Goal: Information Seeking & Learning: Learn about a topic

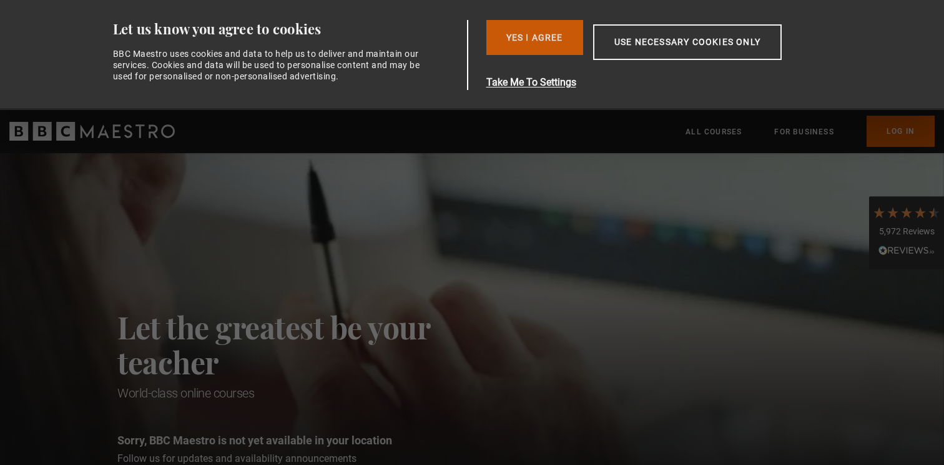
click at [551, 36] on button "Yes I Agree" at bounding box center [534, 37] width 97 height 35
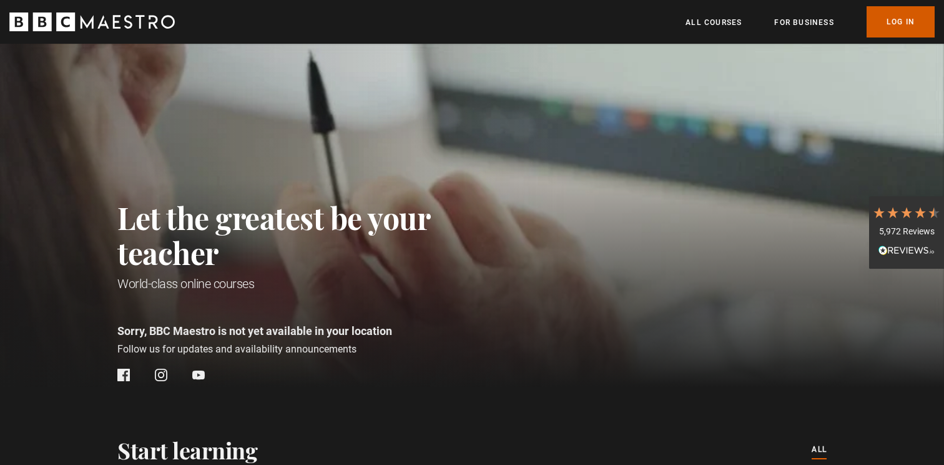
click at [889, 20] on link "Log In" at bounding box center [901, 21] width 68 height 31
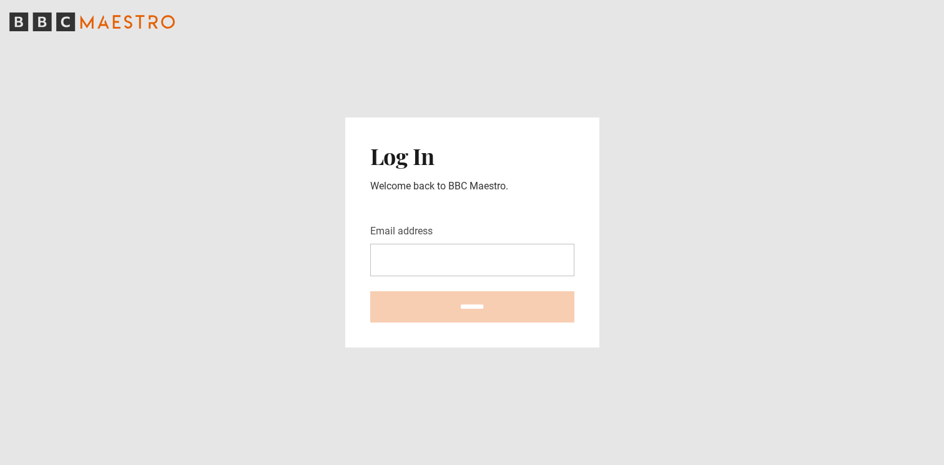
click at [554, 464] on com-1password-button at bounding box center [472, 465] width 944 height 0
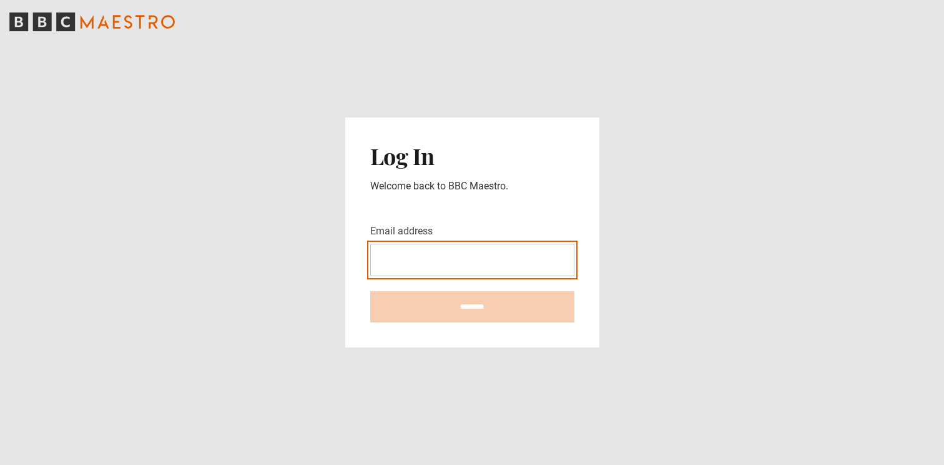
type input "**********"
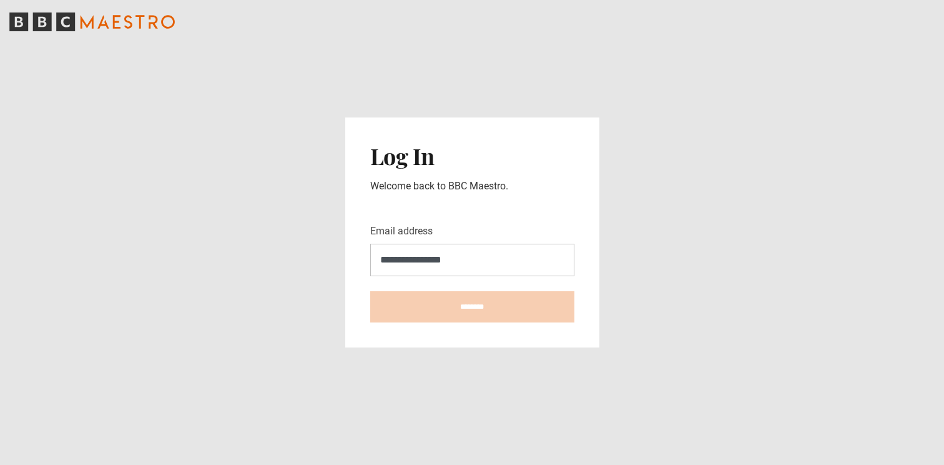
type input "**********"
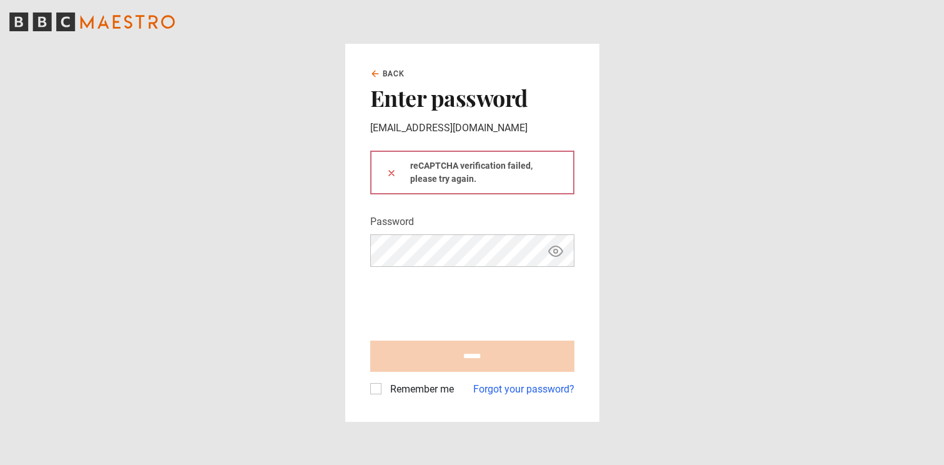
type input "**********"
click at [385, 389] on label "Remember me" at bounding box center [419, 389] width 69 height 15
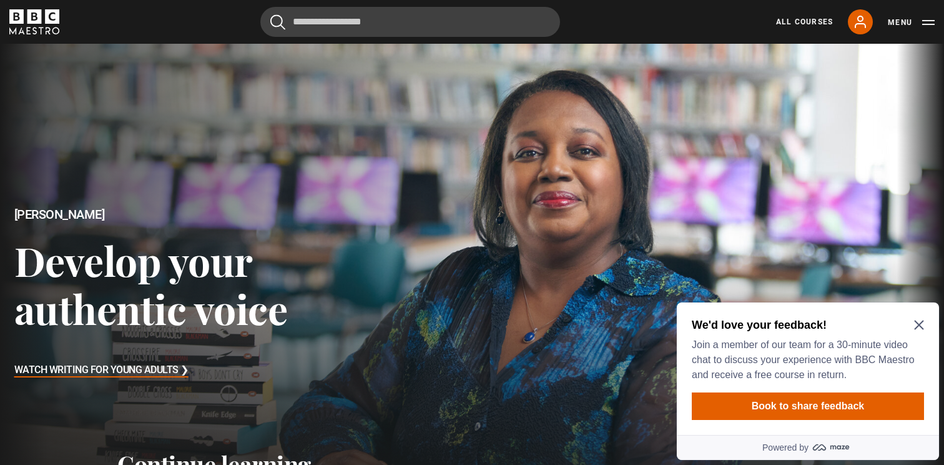
click at [922, 324] on icon "Close Maze Prompt" at bounding box center [919, 325] width 10 height 10
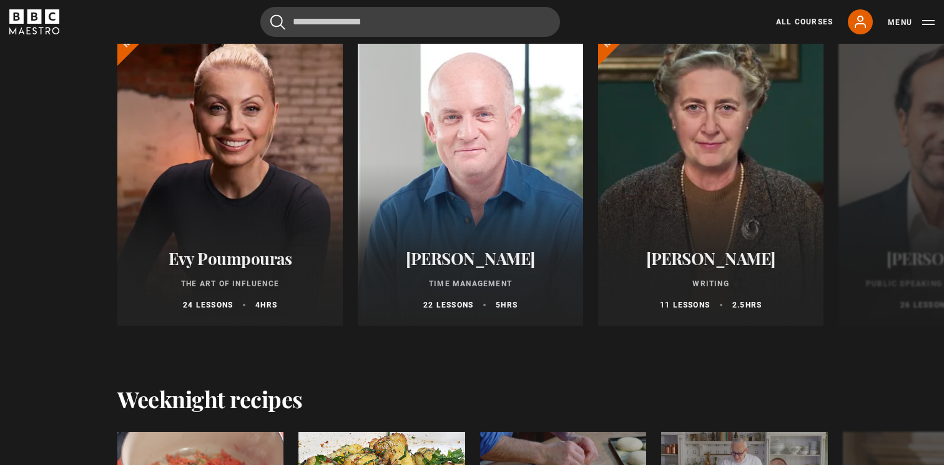
scroll to position [1206, 0]
click at [897, 176] on button "Next" at bounding box center [904, 177] width 31 height 31
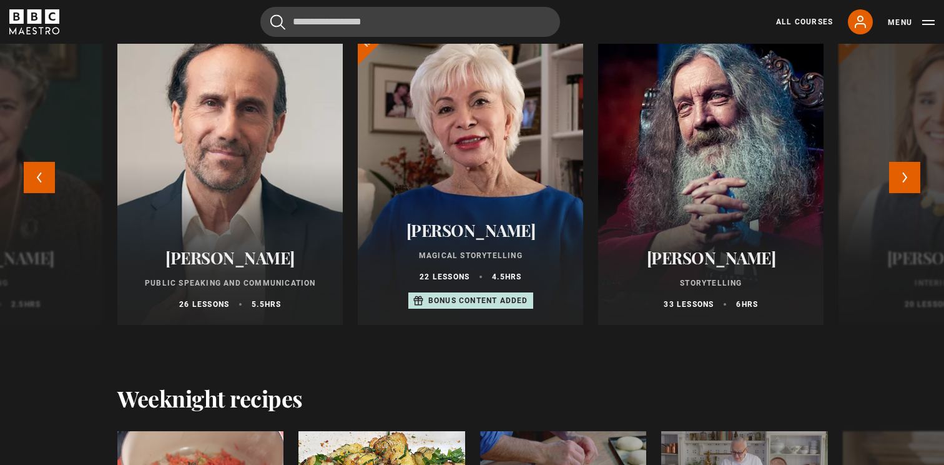
click at [284, 224] on div at bounding box center [230, 175] width 248 height 330
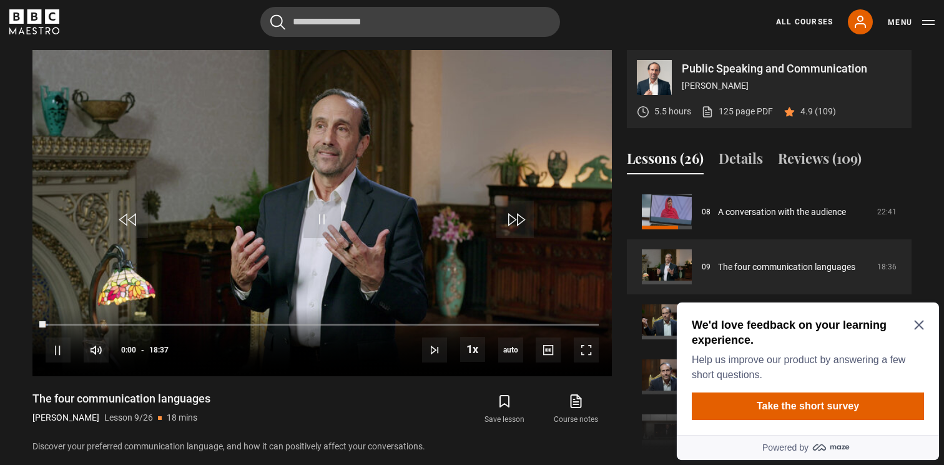
click at [915, 327] on icon "Close Maze Prompt" at bounding box center [919, 325] width 10 height 10
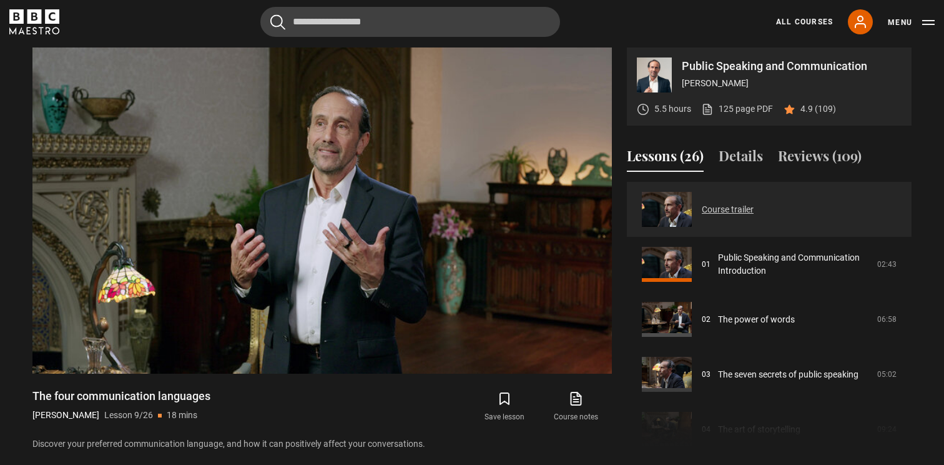
scroll to position [538, 0]
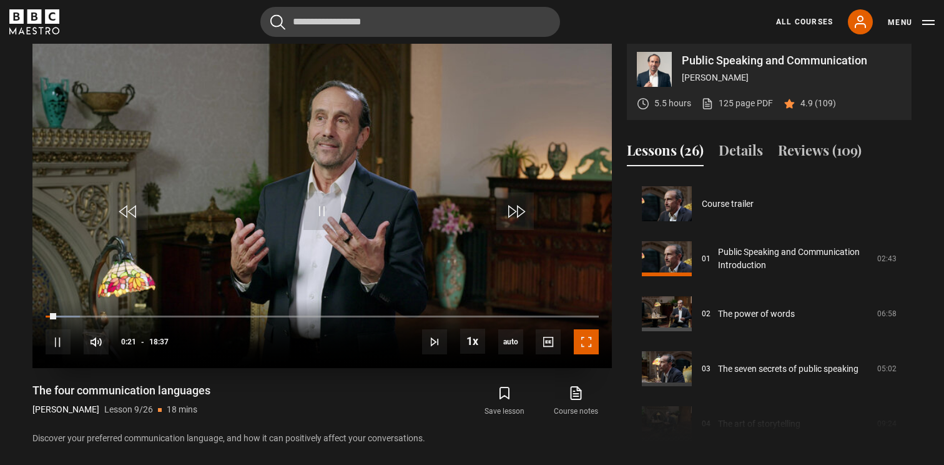
click at [585, 345] on span "Video Player" at bounding box center [586, 341] width 25 height 25
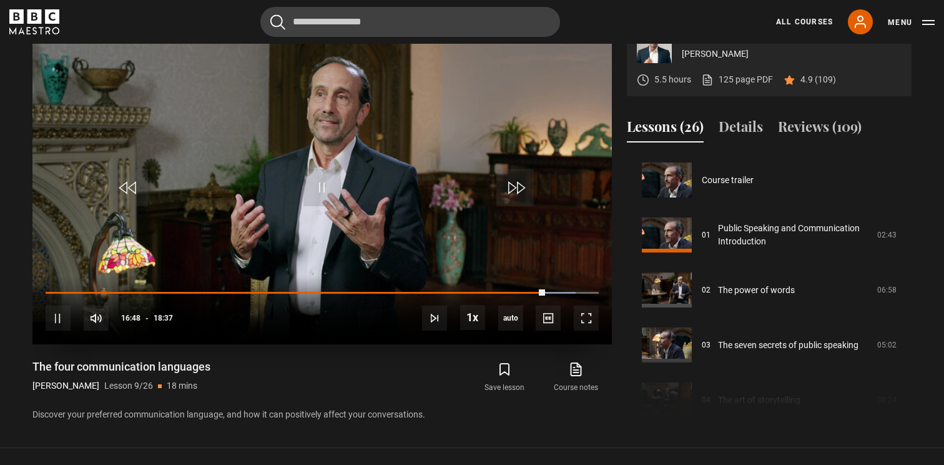
scroll to position [608, 0]
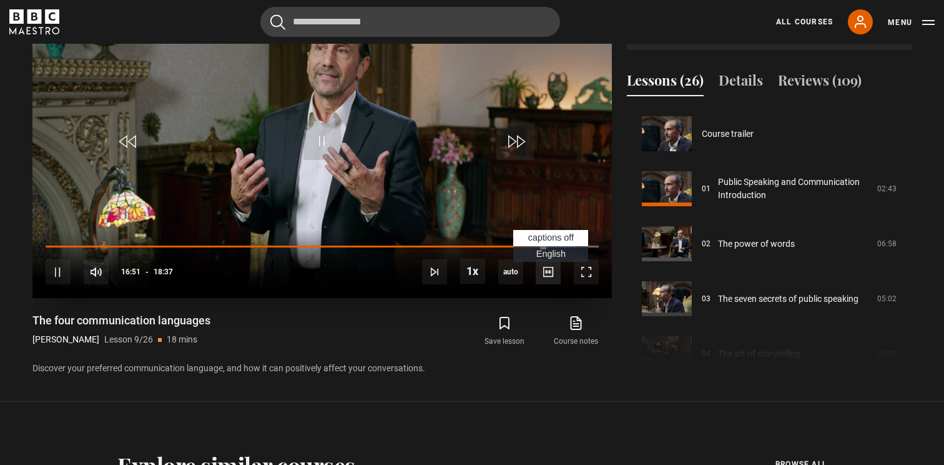
click at [555, 275] on span "Video Player" at bounding box center [548, 271] width 25 height 25
click at [548, 192] on video "Video Player" at bounding box center [322, 135] width 580 height 326
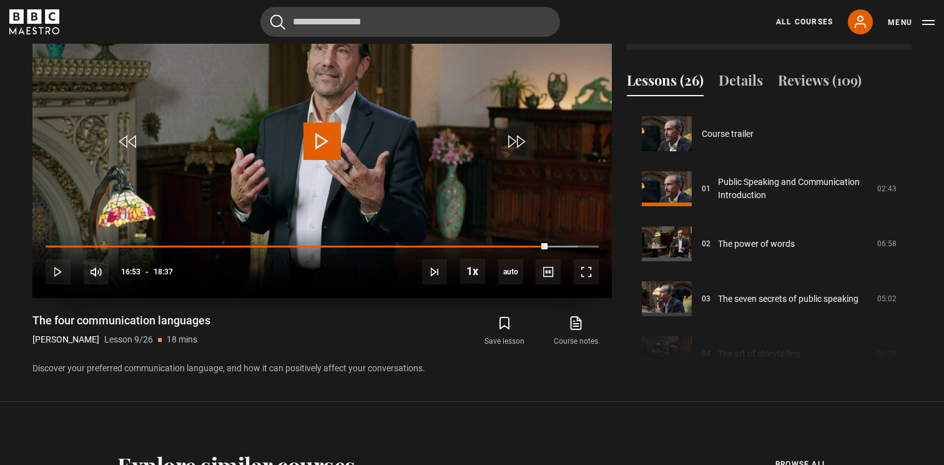
click at [357, 146] on video "Video Player" at bounding box center [322, 135] width 580 height 326
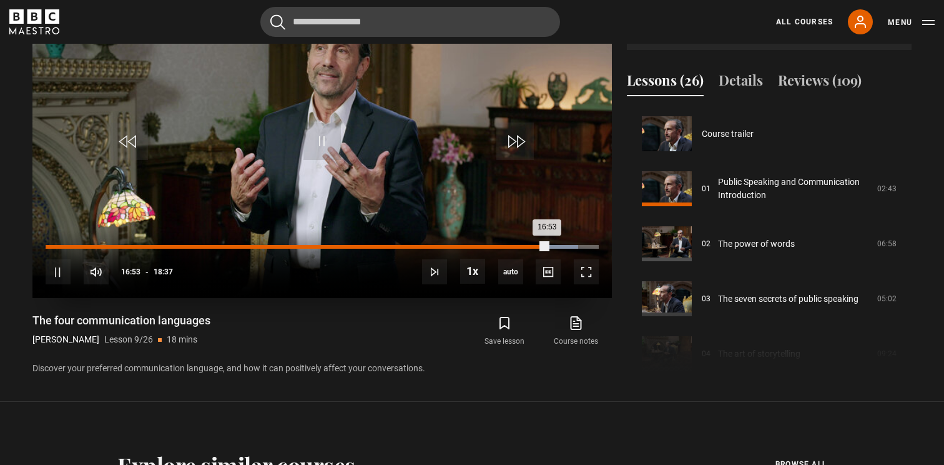
click at [488, 245] on div "14:52" at bounding box center [489, 247] width 2 height 4
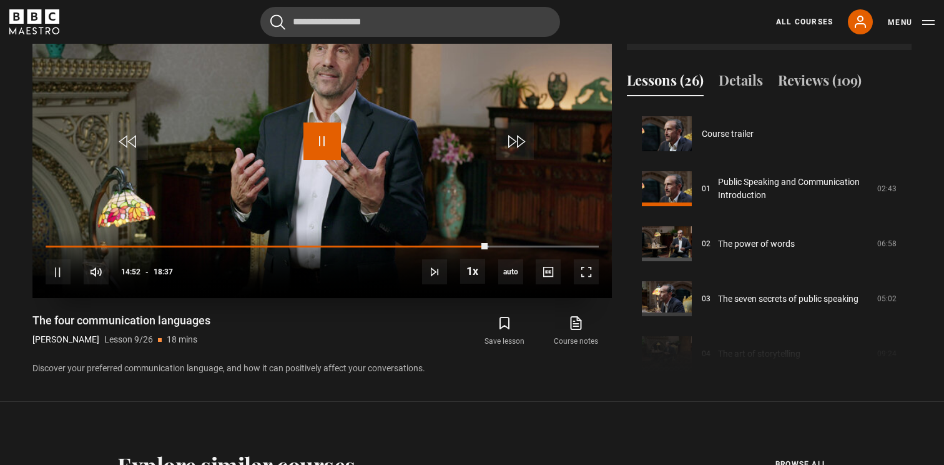
click at [338, 142] on span "Video Player" at bounding box center [322, 140] width 37 height 37
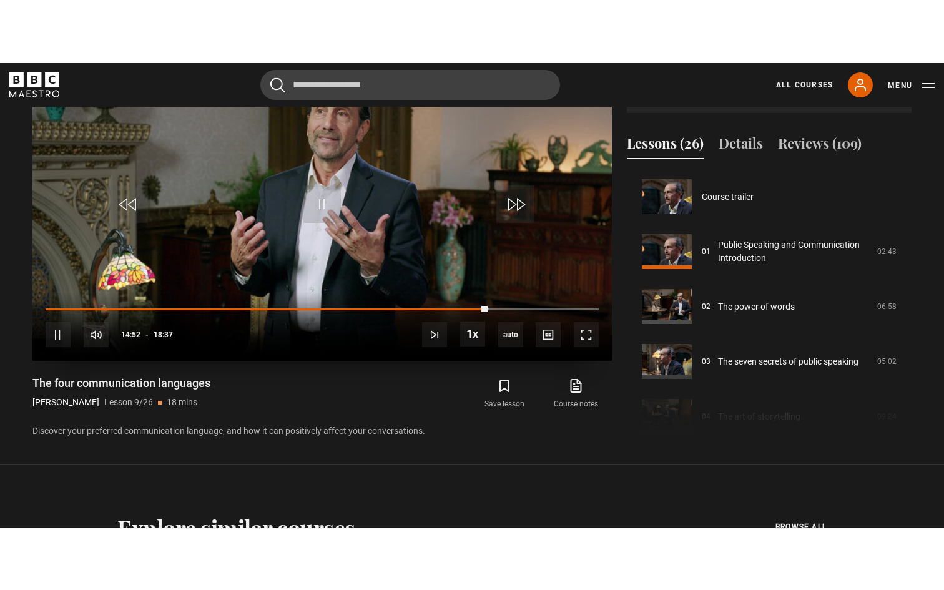
scroll to position [580, 0]
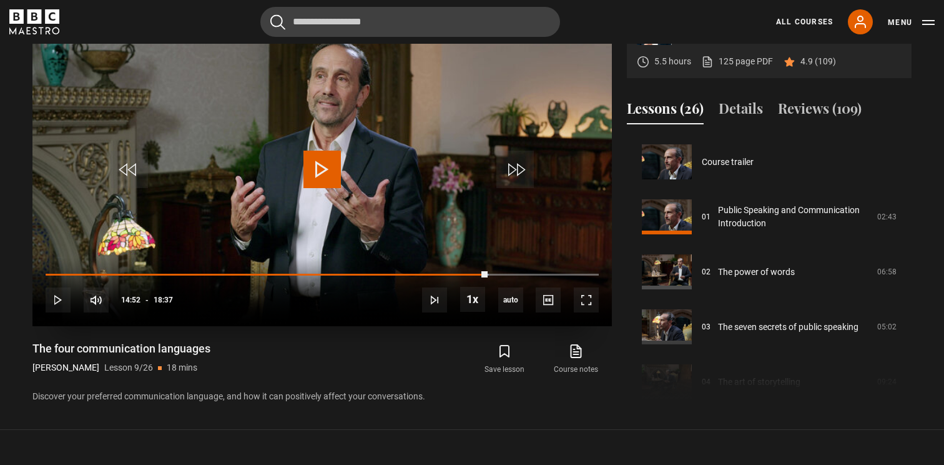
click at [337, 175] on span "Video Player" at bounding box center [322, 169] width 37 height 37
click at [596, 308] on span "Video Player" at bounding box center [586, 299] width 25 height 25
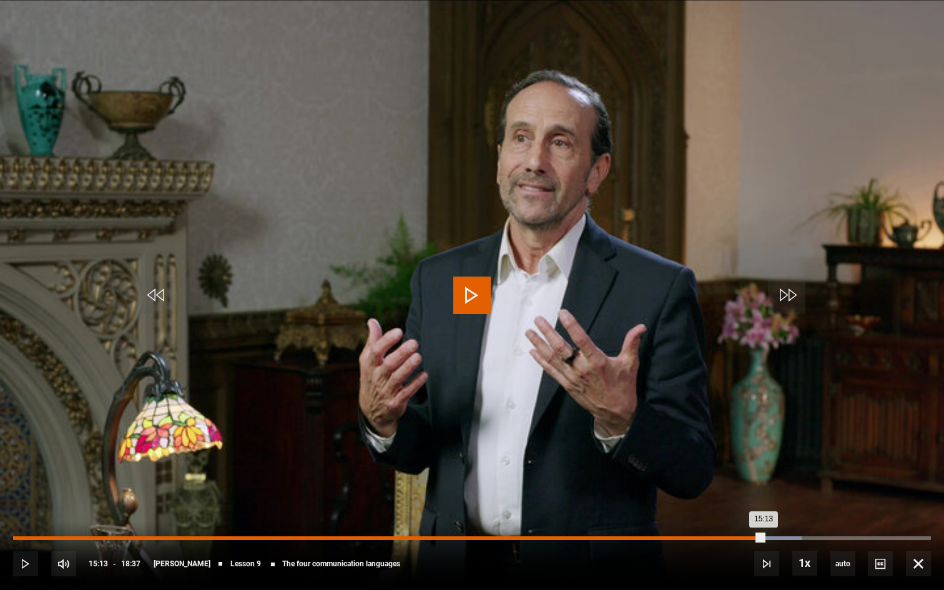
click at [763, 464] on div "Loaded : 85.94% 15:13 15:13" at bounding box center [472, 538] width 918 height 4
click at [785, 464] on div "Loaded : 87.29% 15:39 15:14" at bounding box center [472, 538] width 918 height 4
click at [801, 464] on div "Loaded : 89.97% 15:58 15:42" at bounding box center [472, 538] width 918 height 4
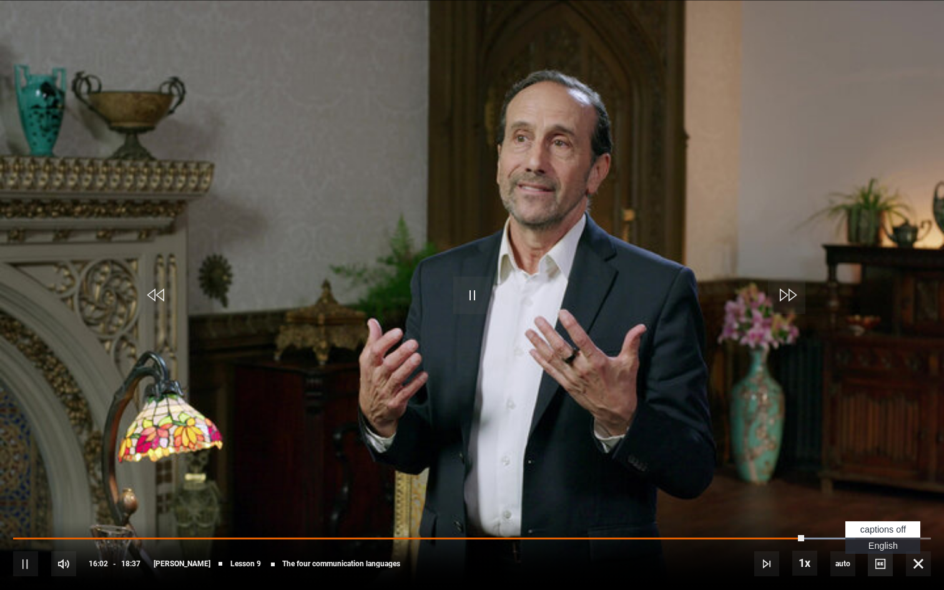
click at [874, 464] on span "Video Player" at bounding box center [880, 563] width 25 height 25
click at [881, 464] on span "English Captions" at bounding box center [883, 546] width 29 height 10
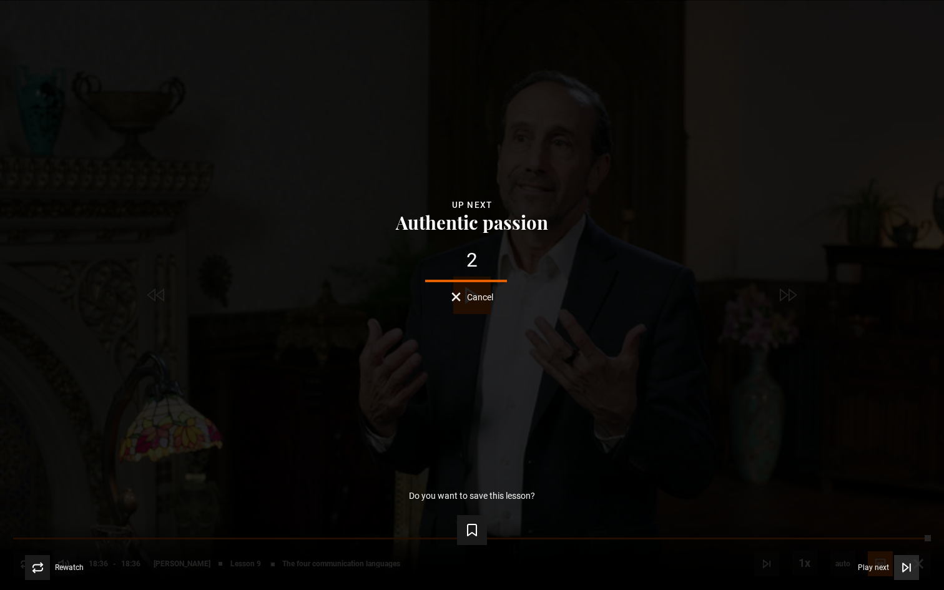
click at [882, 464] on span "Play next" at bounding box center [873, 567] width 31 height 7
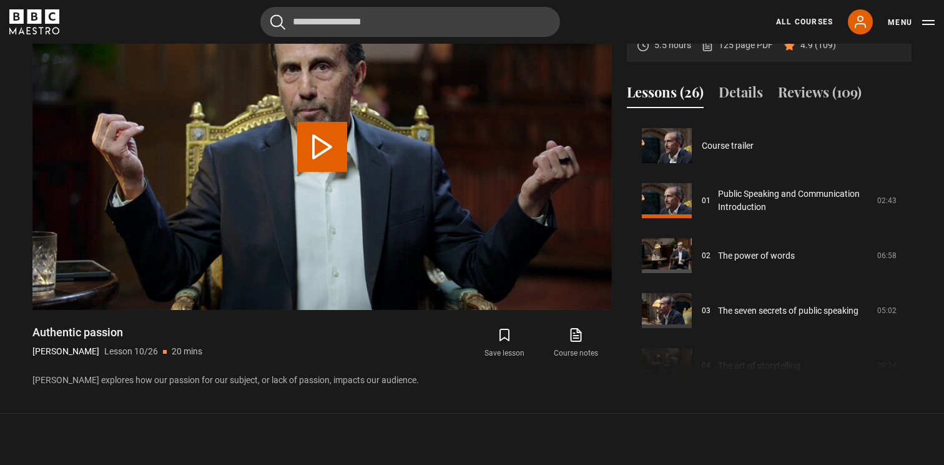
scroll to position [495, 0]
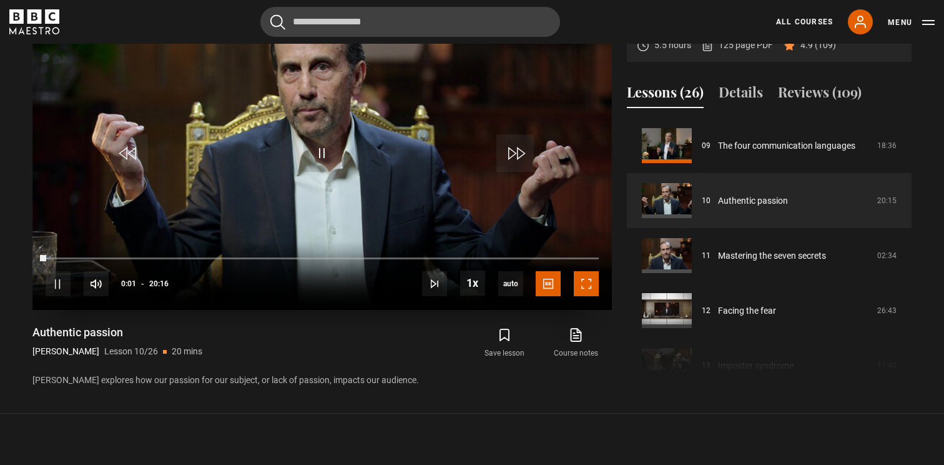
click at [587, 274] on span "Video Player" at bounding box center [586, 283] width 25 height 25
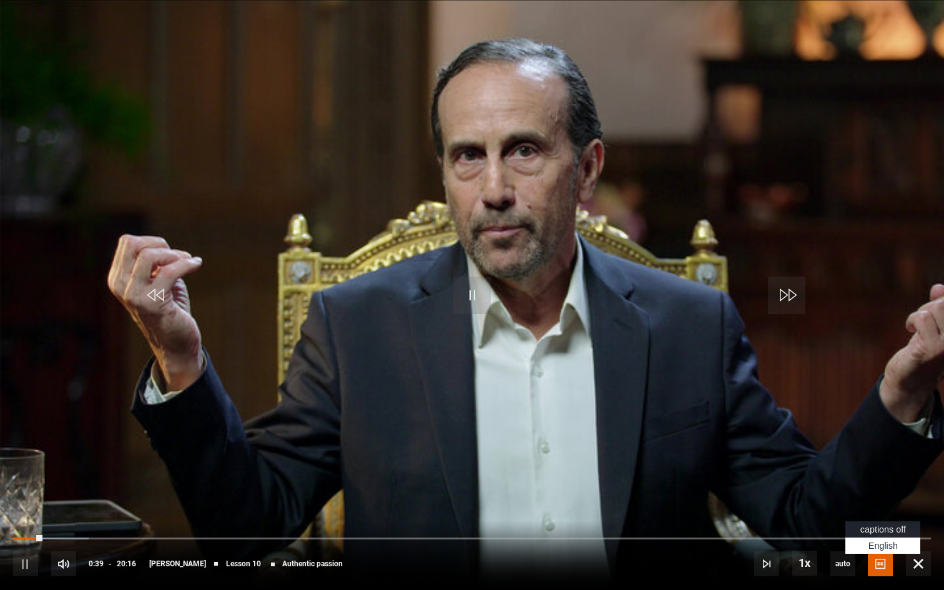
click at [879, 464] on span "captions off" at bounding box center [884, 530] width 46 height 10
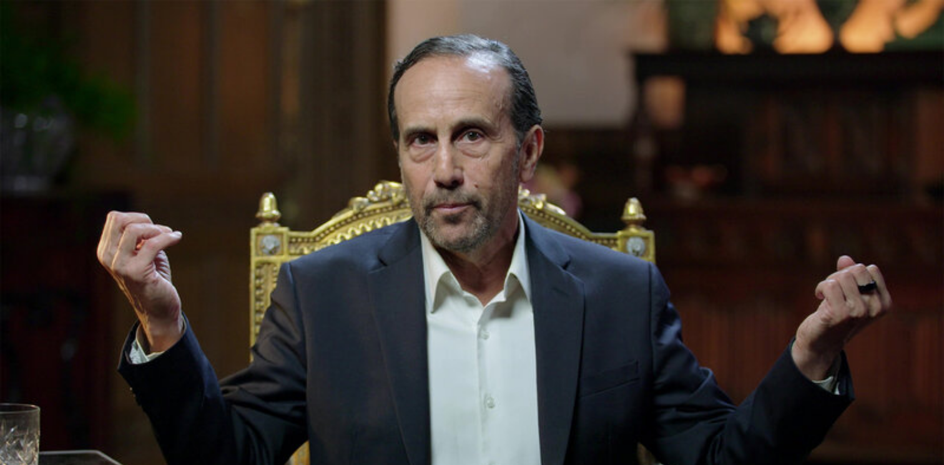
scroll to position [443, 0]
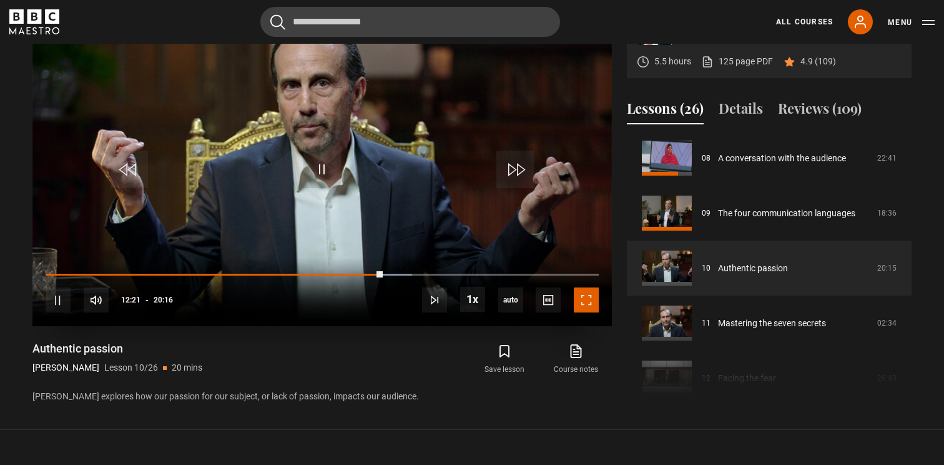
click at [586, 299] on span "Video Player" at bounding box center [586, 299] width 25 height 25
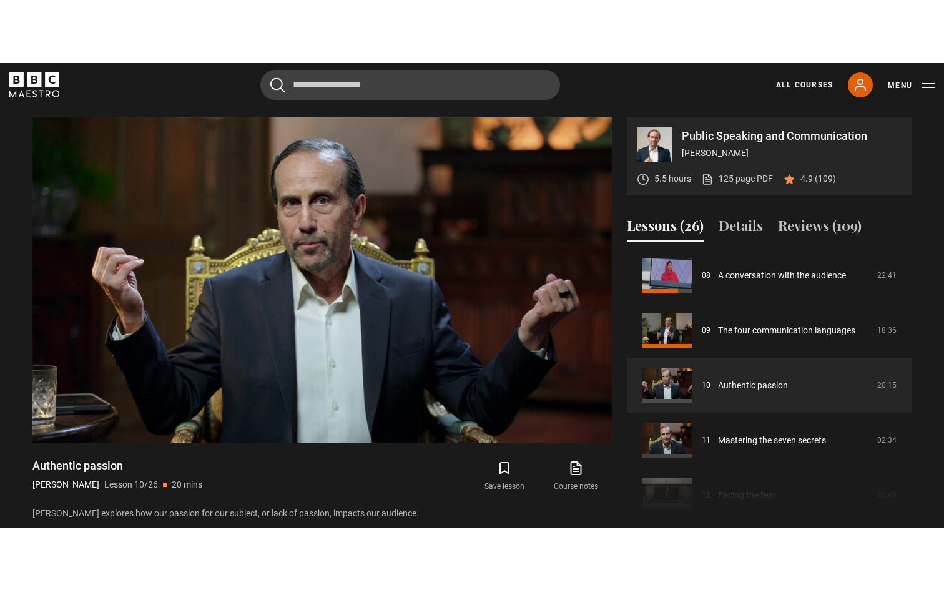
scroll to position [530, 0]
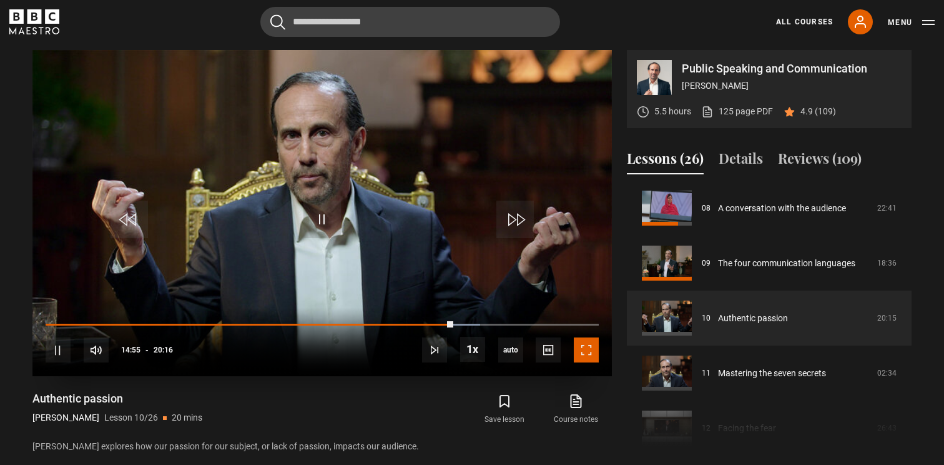
click at [586, 354] on span "Video Player" at bounding box center [586, 349] width 25 height 25
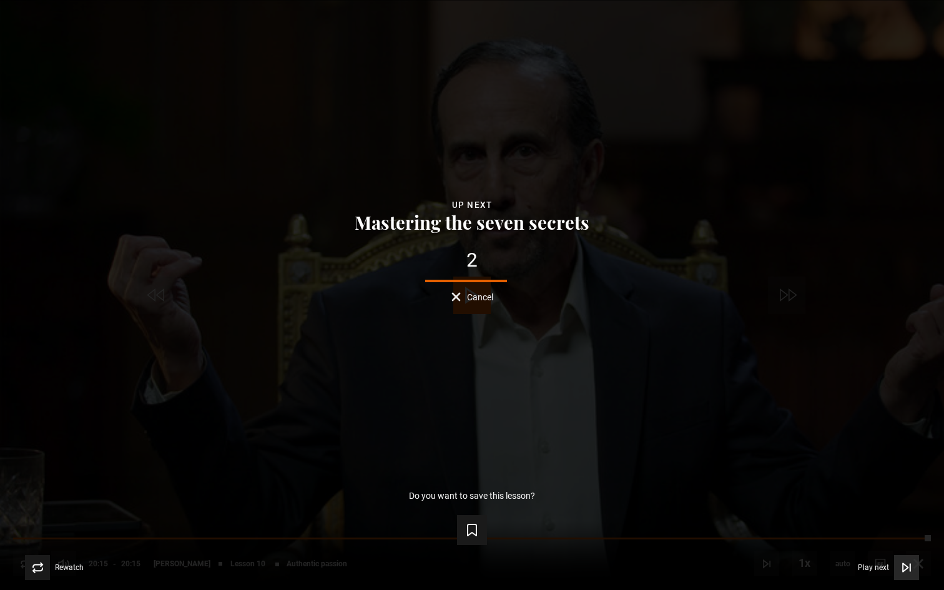
click at [880, 464] on span "Play next" at bounding box center [873, 567] width 31 height 7
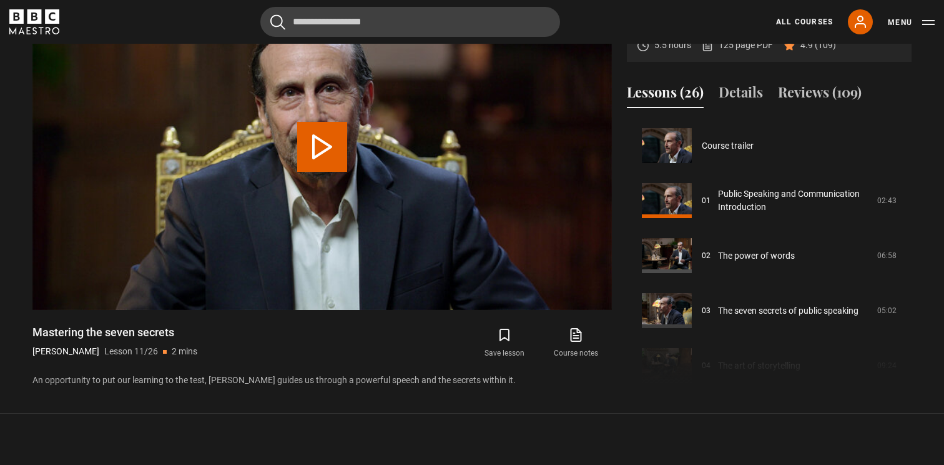
scroll to position [550, 0]
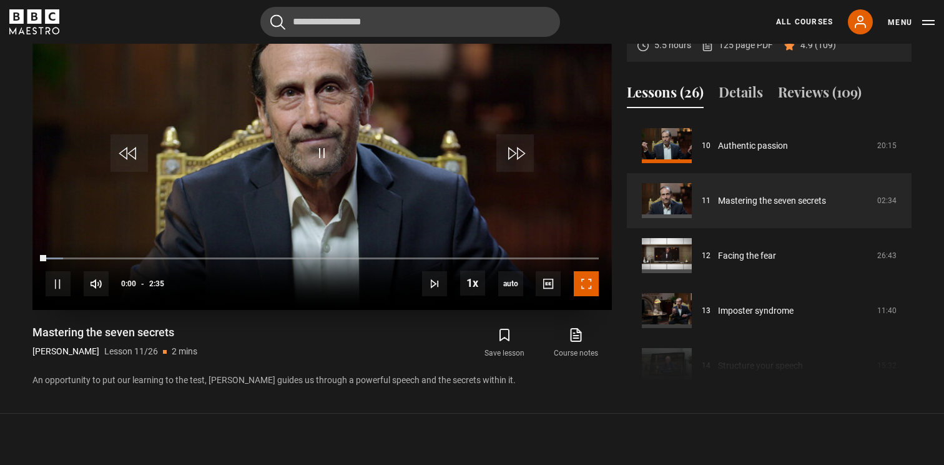
click at [588, 281] on span "Video Player" at bounding box center [586, 283] width 25 height 25
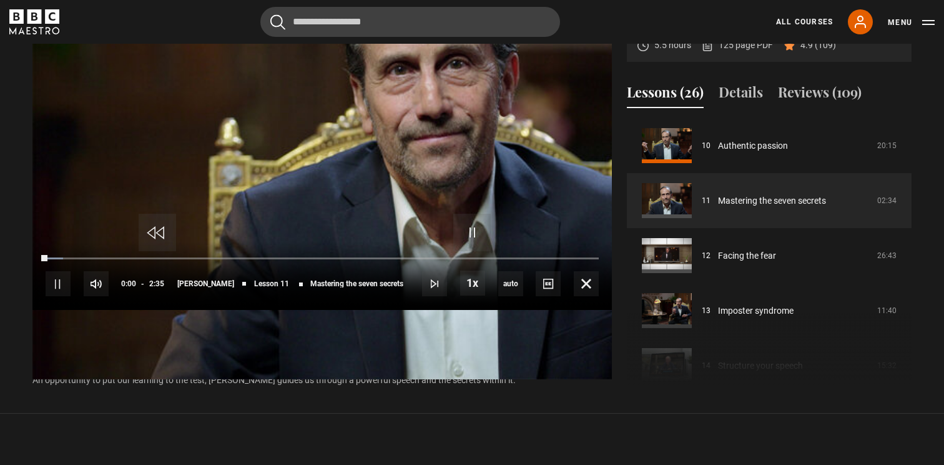
scroll to position [580, 0]
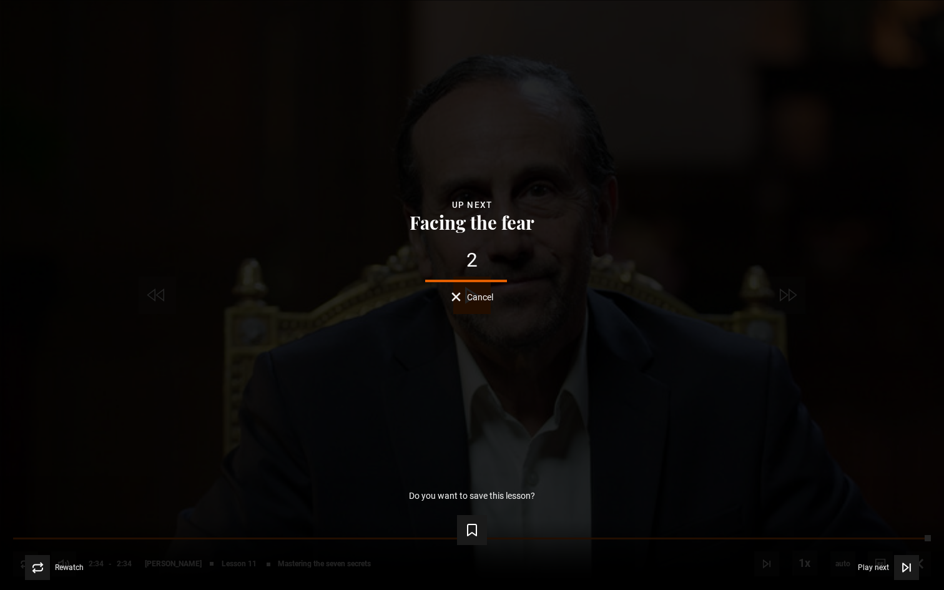
click at [85, 464] on div "Rewatch Rewatch Play next Play next" at bounding box center [472, 567] width 904 height 25
click at [64, 464] on span "Rewatch" at bounding box center [69, 567] width 29 height 7
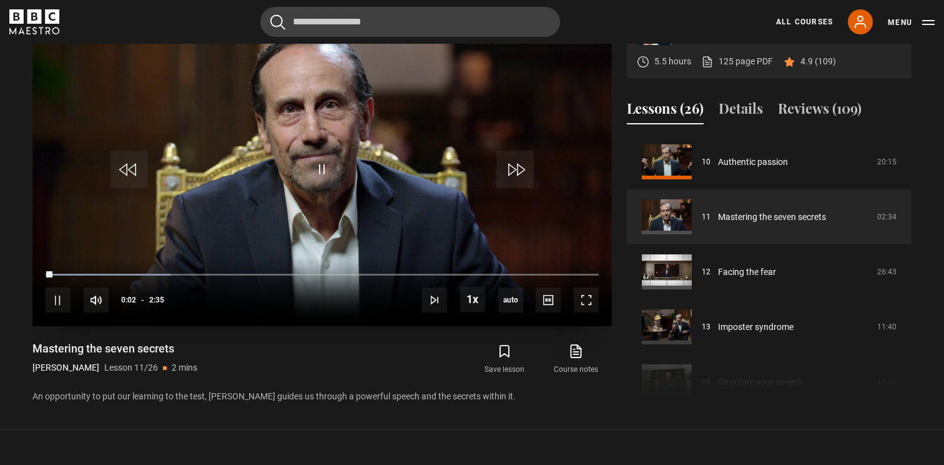
click at [419, 160] on video "Video Player" at bounding box center [322, 163] width 580 height 326
click at [357, 149] on video "Video Player" at bounding box center [322, 163] width 580 height 326
click at [513, 158] on span "Video Player" at bounding box center [514, 169] width 37 height 37
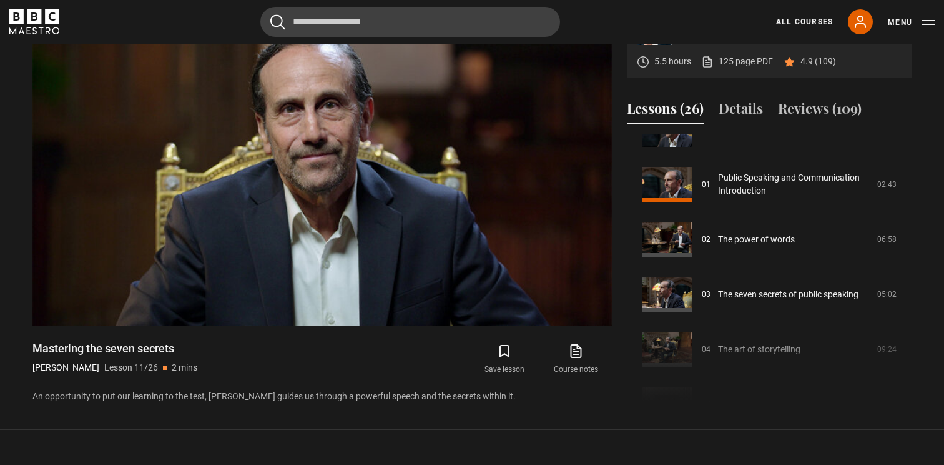
scroll to position [0, 0]
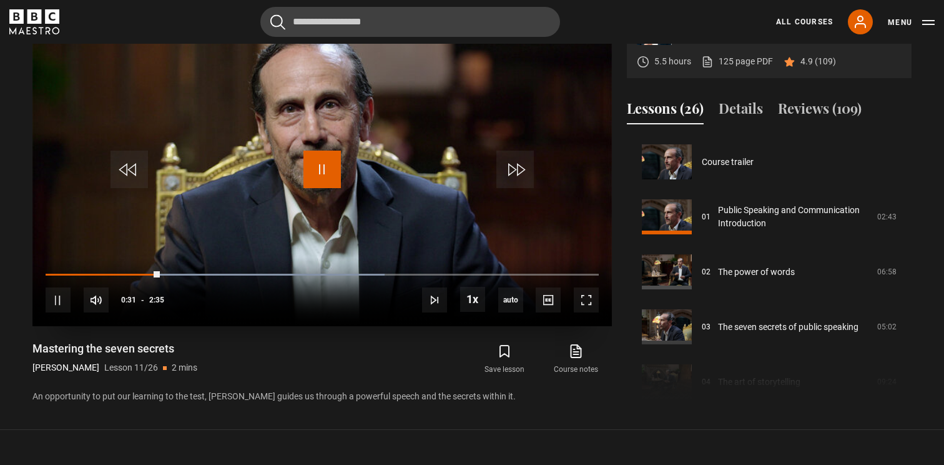
click at [330, 159] on span "Video Player" at bounding box center [322, 169] width 37 height 37
click at [383, 175] on video "Video Player" at bounding box center [322, 163] width 580 height 326
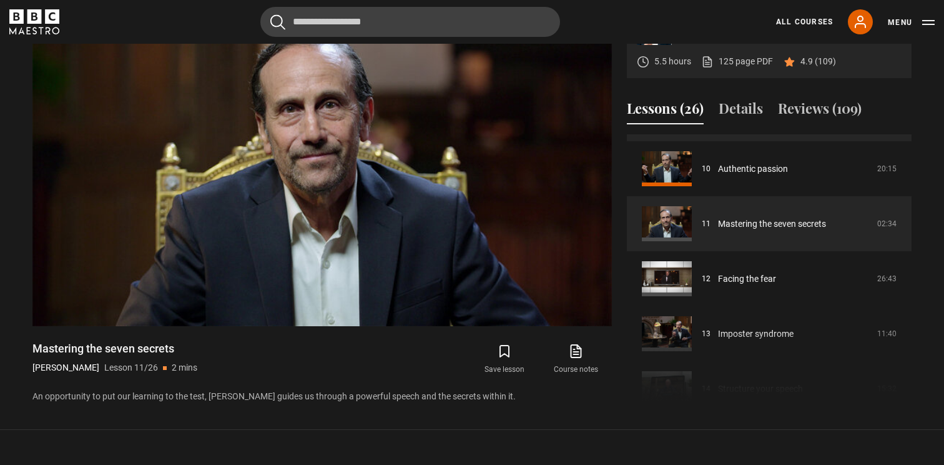
scroll to position [546, 0]
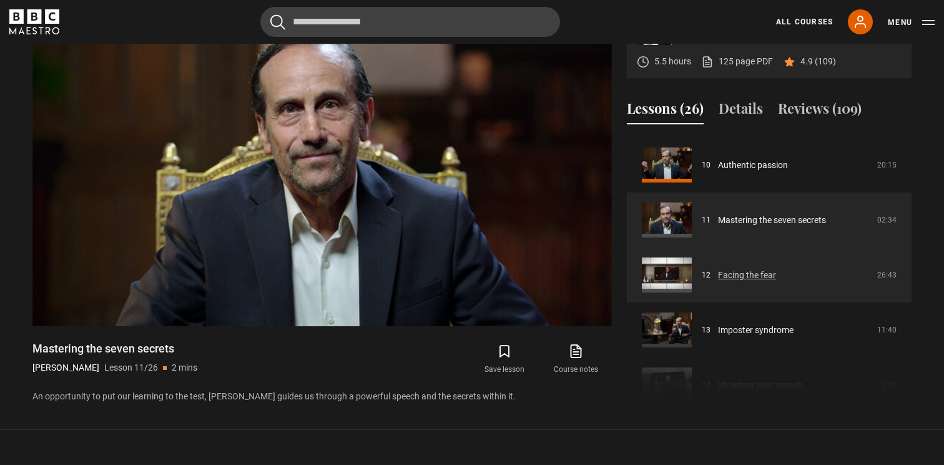
click at [745, 275] on link "Facing the fear" at bounding box center [747, 275] width 58 height 13
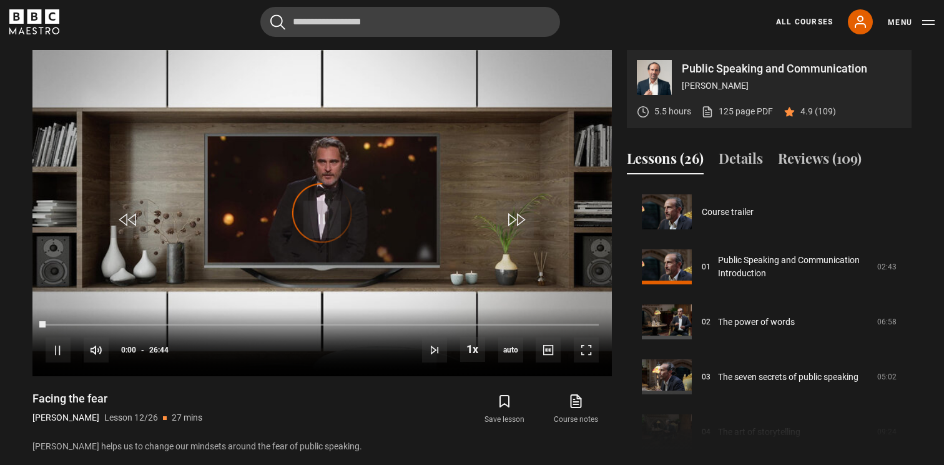
scroll to position [605, 0]
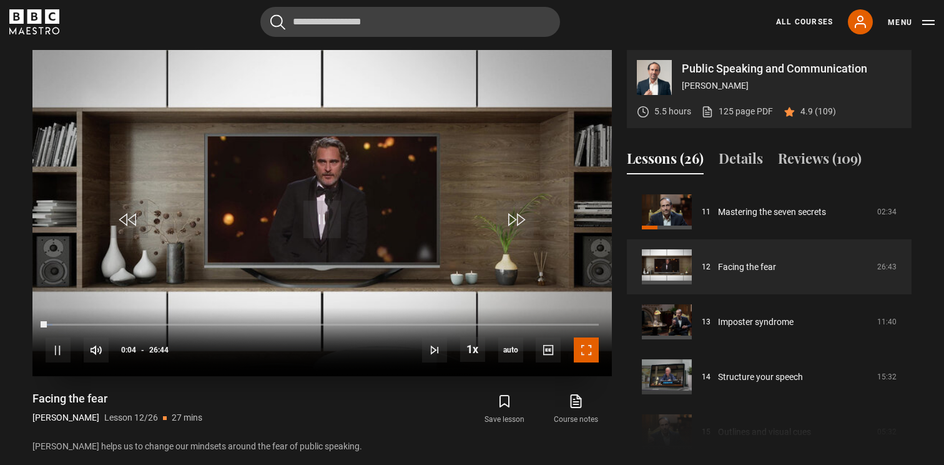
click at [588, 356] on span "Video Player" at bounding box center [586, 349] width 25 height 25
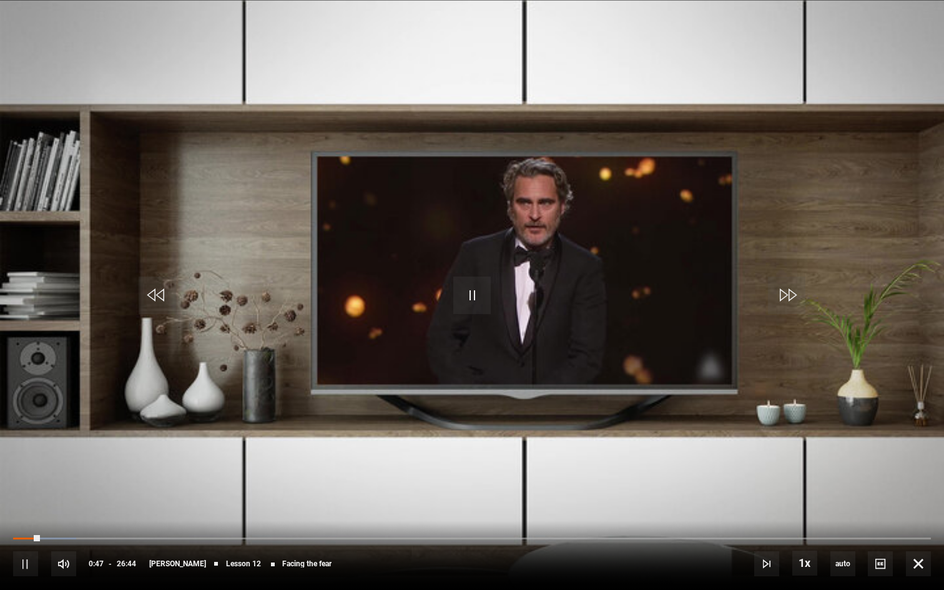
click at [433, 354] on video "Video Player" at bounding box center [472, 295] width 944 height 590
click at [453, 352] on video "Video Player" at bounding box center [472, 295] width 944 height 590
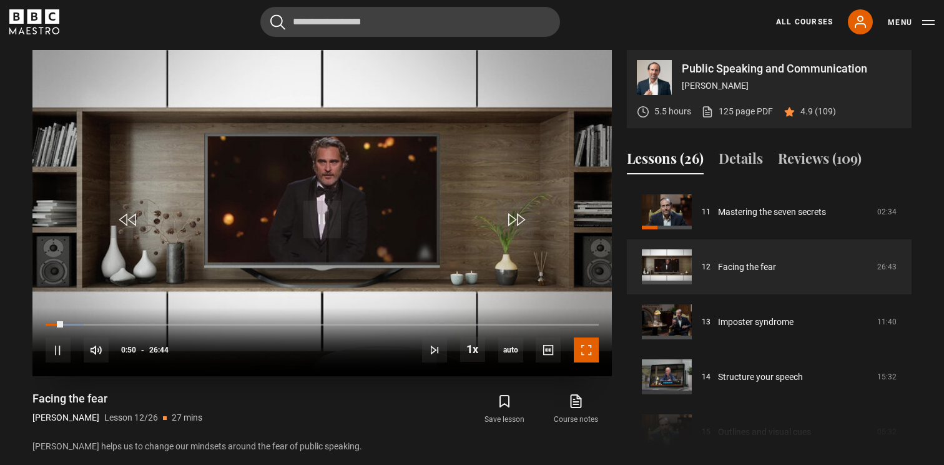
click at [583, 345] on span "Video Player" at bounding box center [586, 349] width 25 height 25
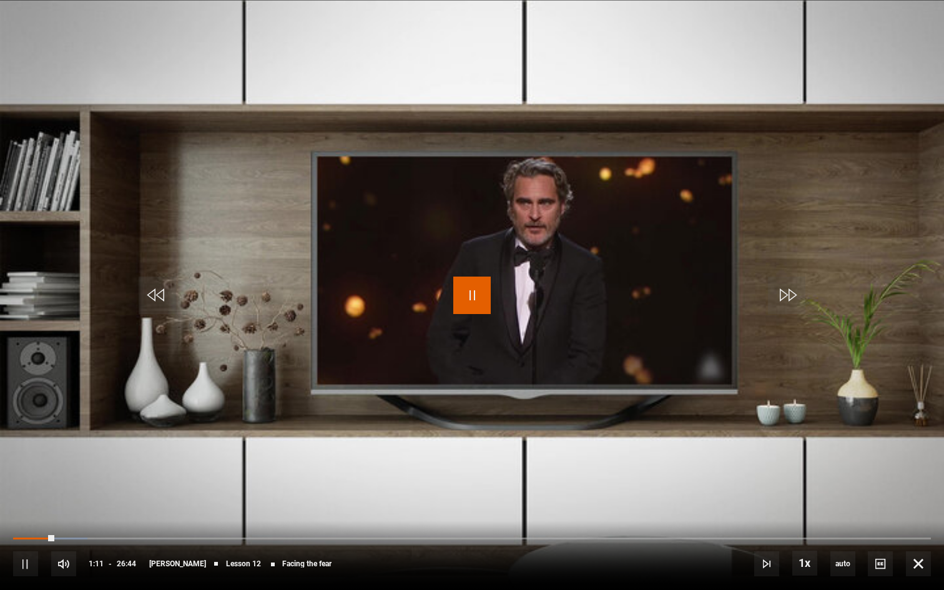
click at [466, 303] on span "Video Player" at bounding box center [471, 295] width 37 height 37
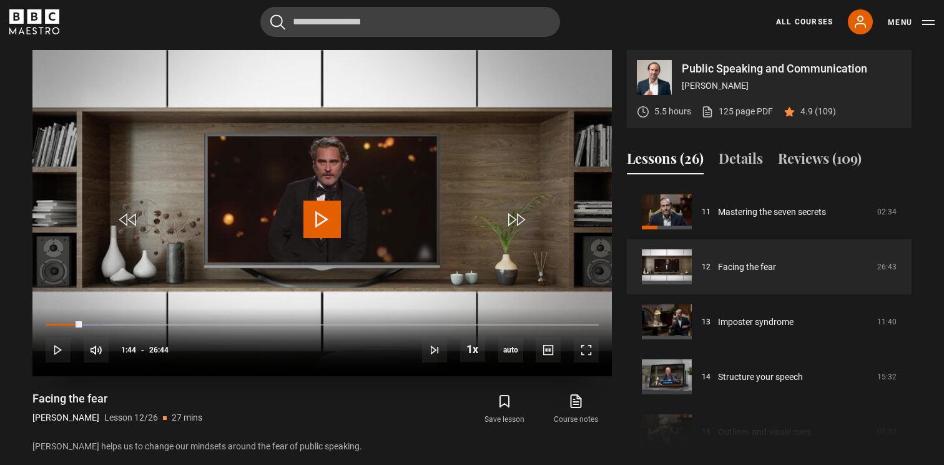
click at [306, 217] on span "Video Player" at bounding box center [322, 218] width 37 height 37
click at [591, 348] on span "Video Player" at bounding box center [586, 349] width 25 height 25
click at [394, 175] on video "Video Player" at bounding box center [322, 213] width 580 height 326
click at [54, 344] on span "Video Player" at bounding box center [58, 349] width 25 height 25
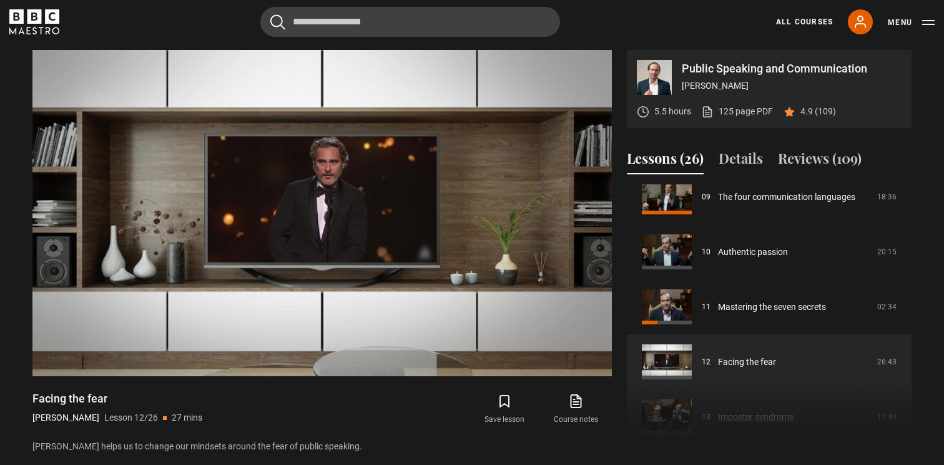
scroll to position [510, 0]
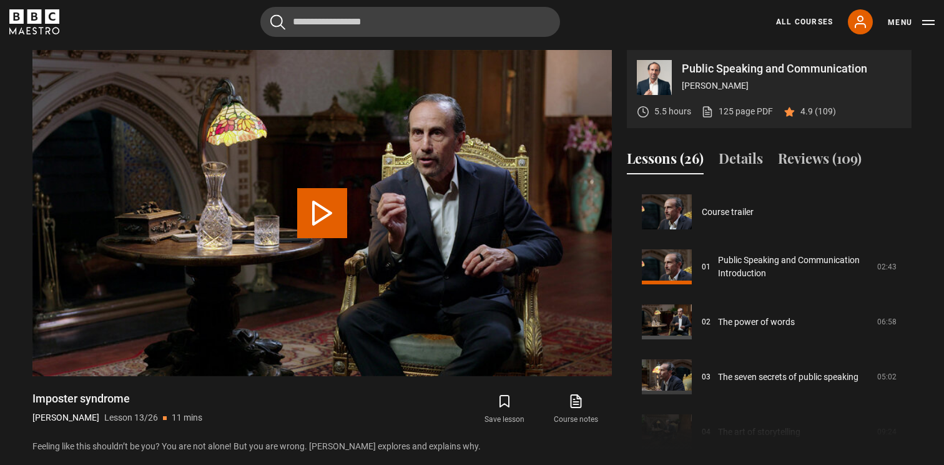
scroll to position [659, 0]
